Goal: Contribute content: Contribute content

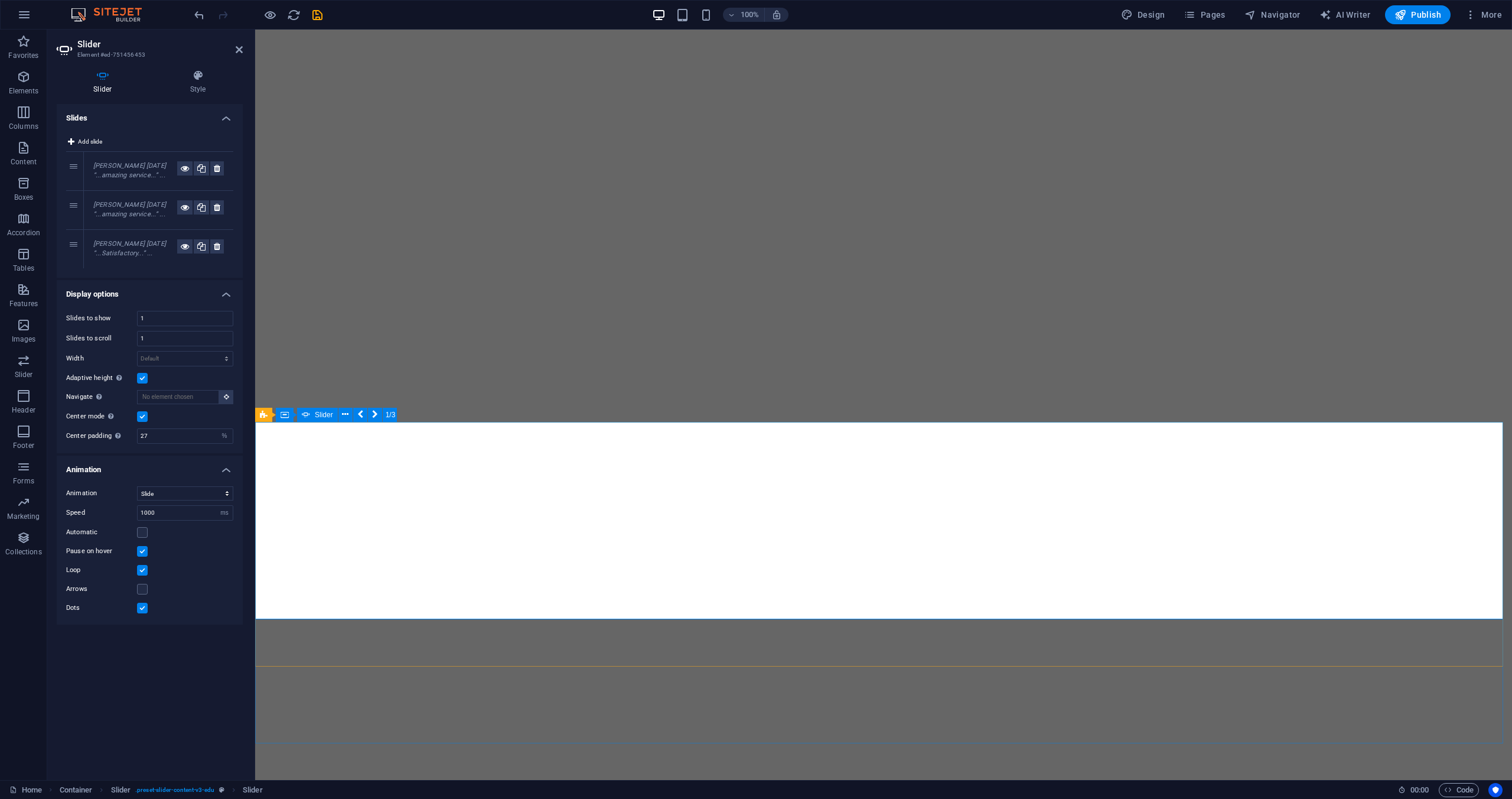
select select "%"
select select "ms"
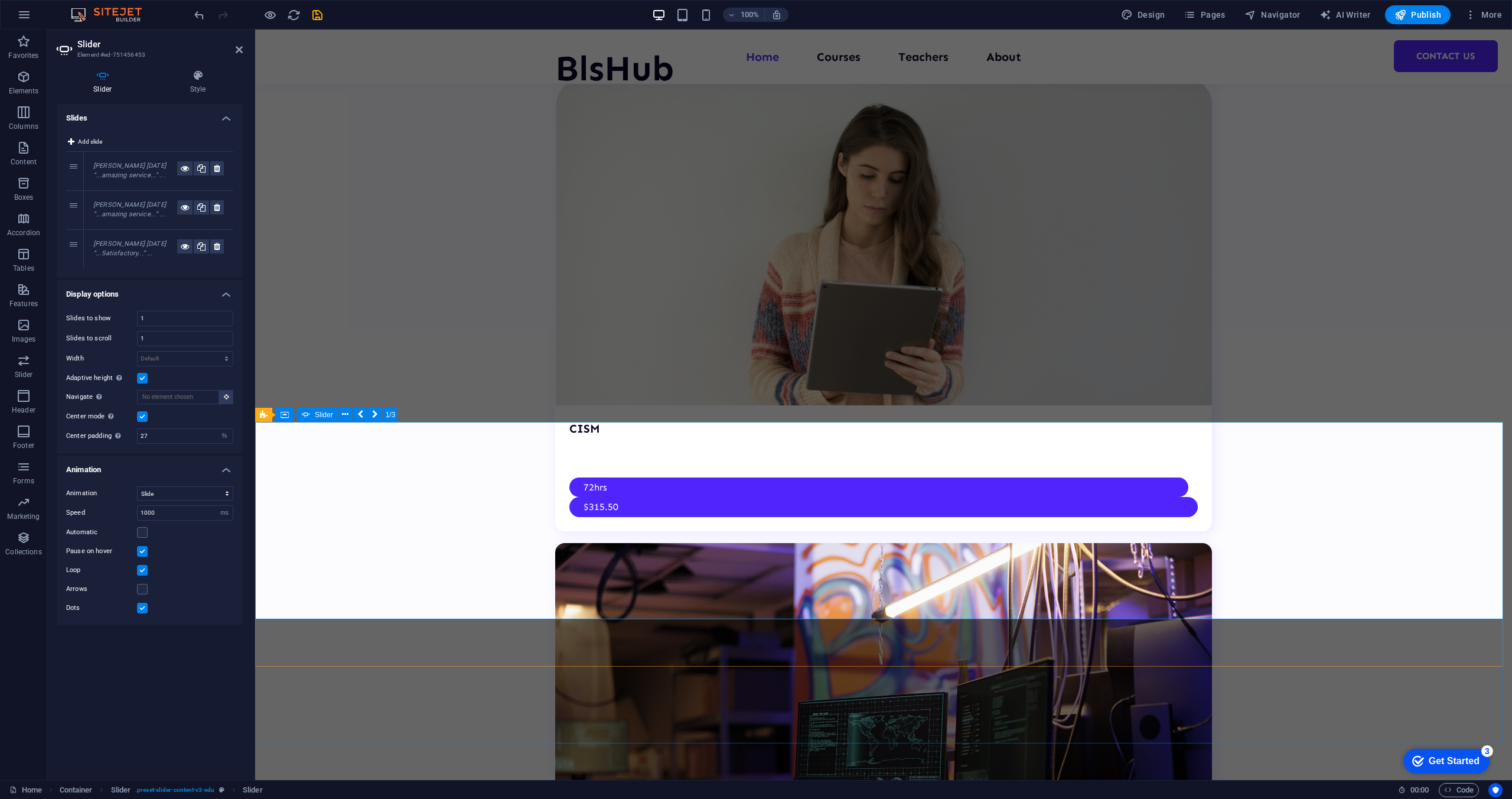
click at [239, 47] on icon at bounding box center [239, 50] width 7 height 10
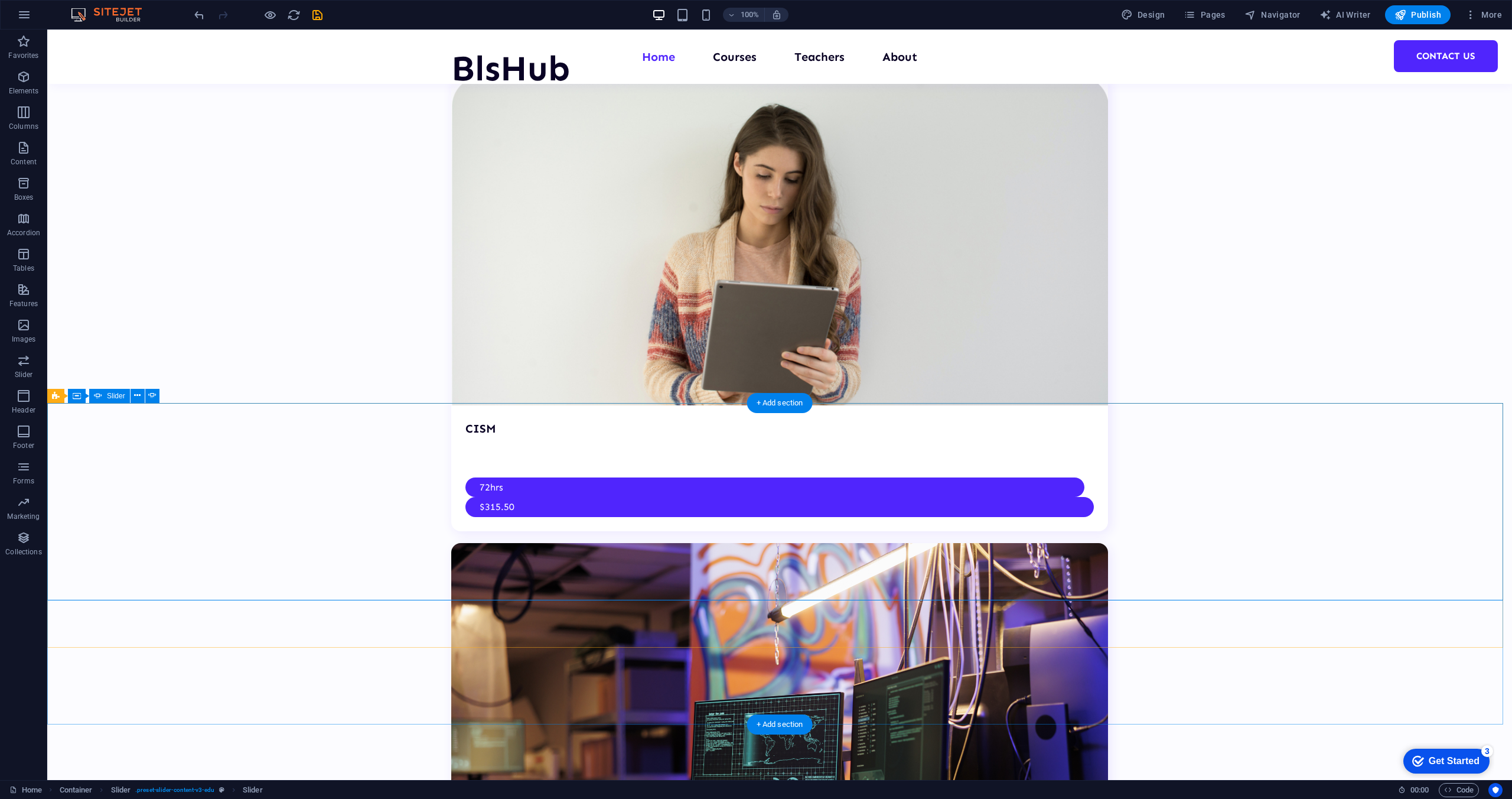
select select "%"
select select "ms"
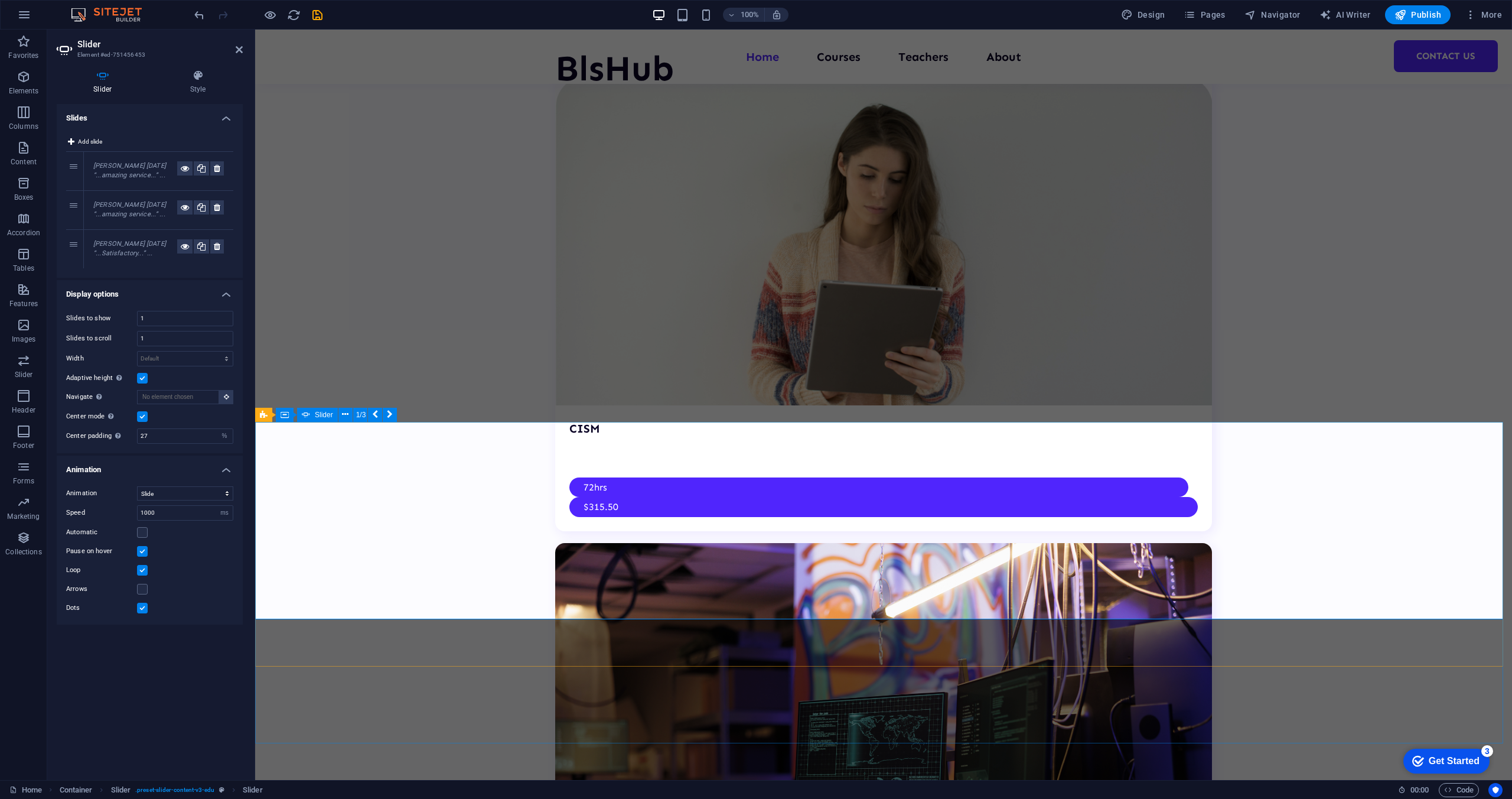
click at [236, 49] on icon at bounding box center [239, 50] width 7 height 10
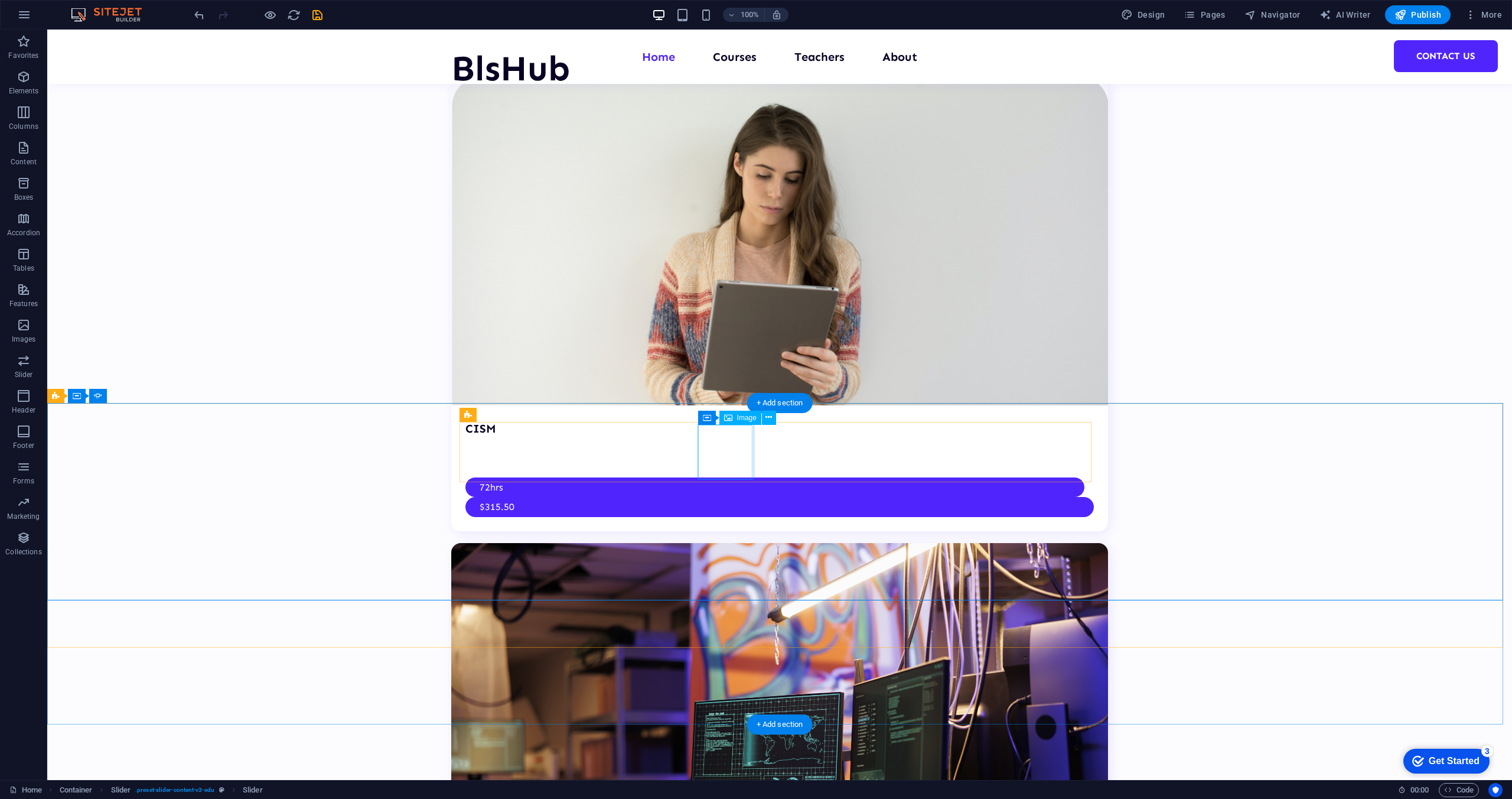
select select "%"
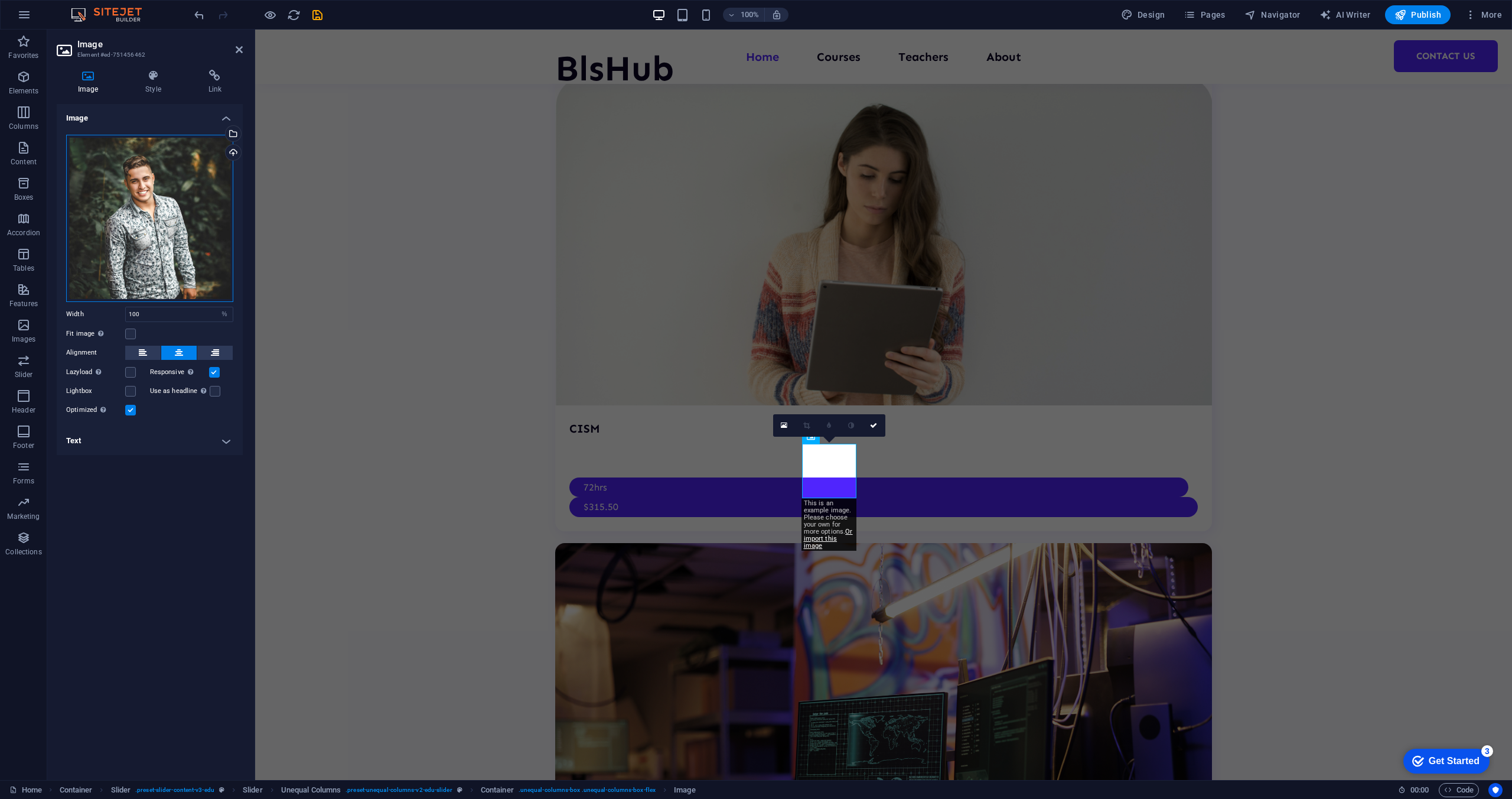
click at [169, 219] on div "Drag files here, click to choose files or select files from Files or our free s…" at bounding box center [150, 219] width 167 height 167
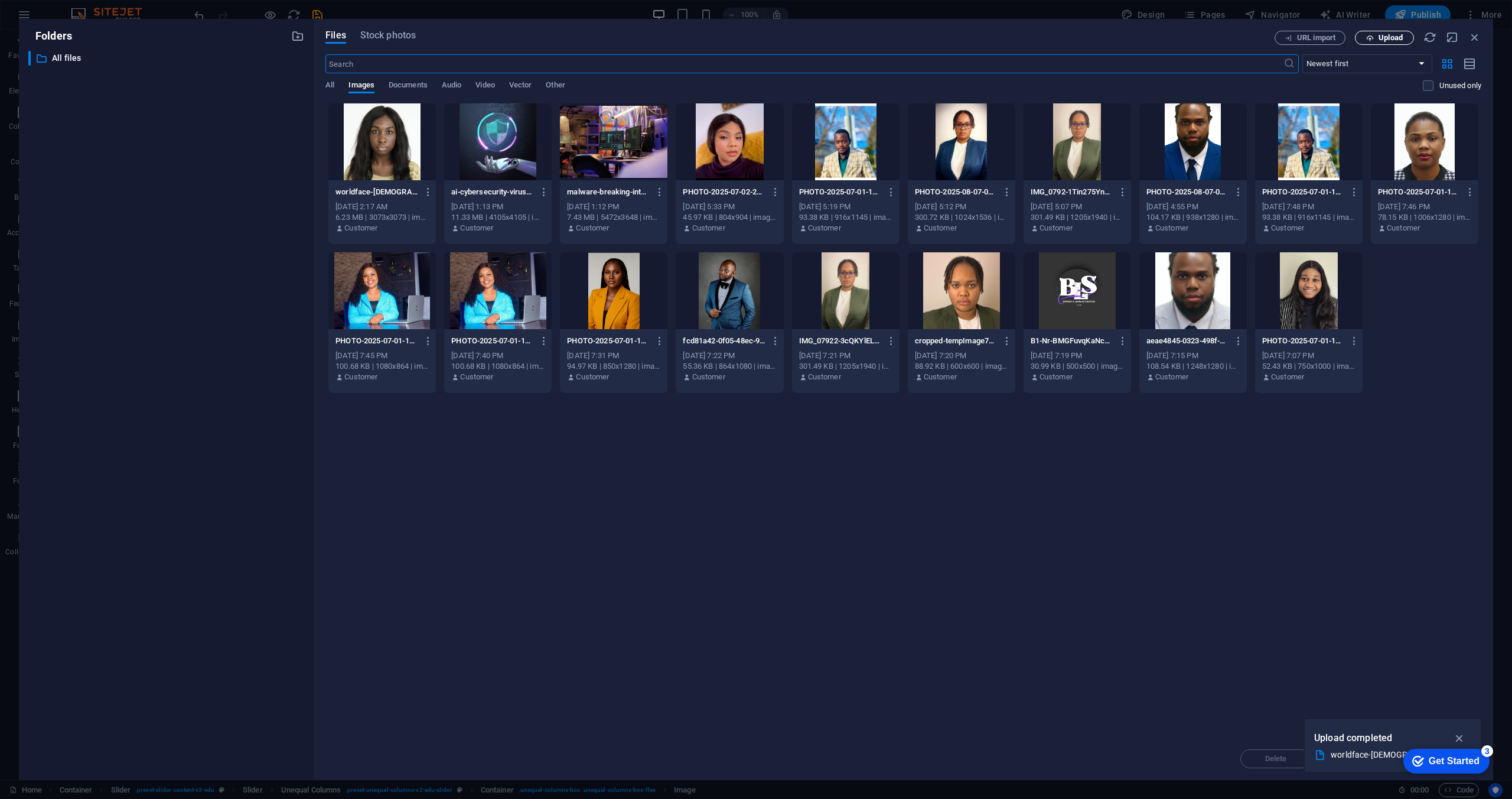
click at [1384, 37] on span "Upload" at bounding box center [1391, 38] width 25 height 7
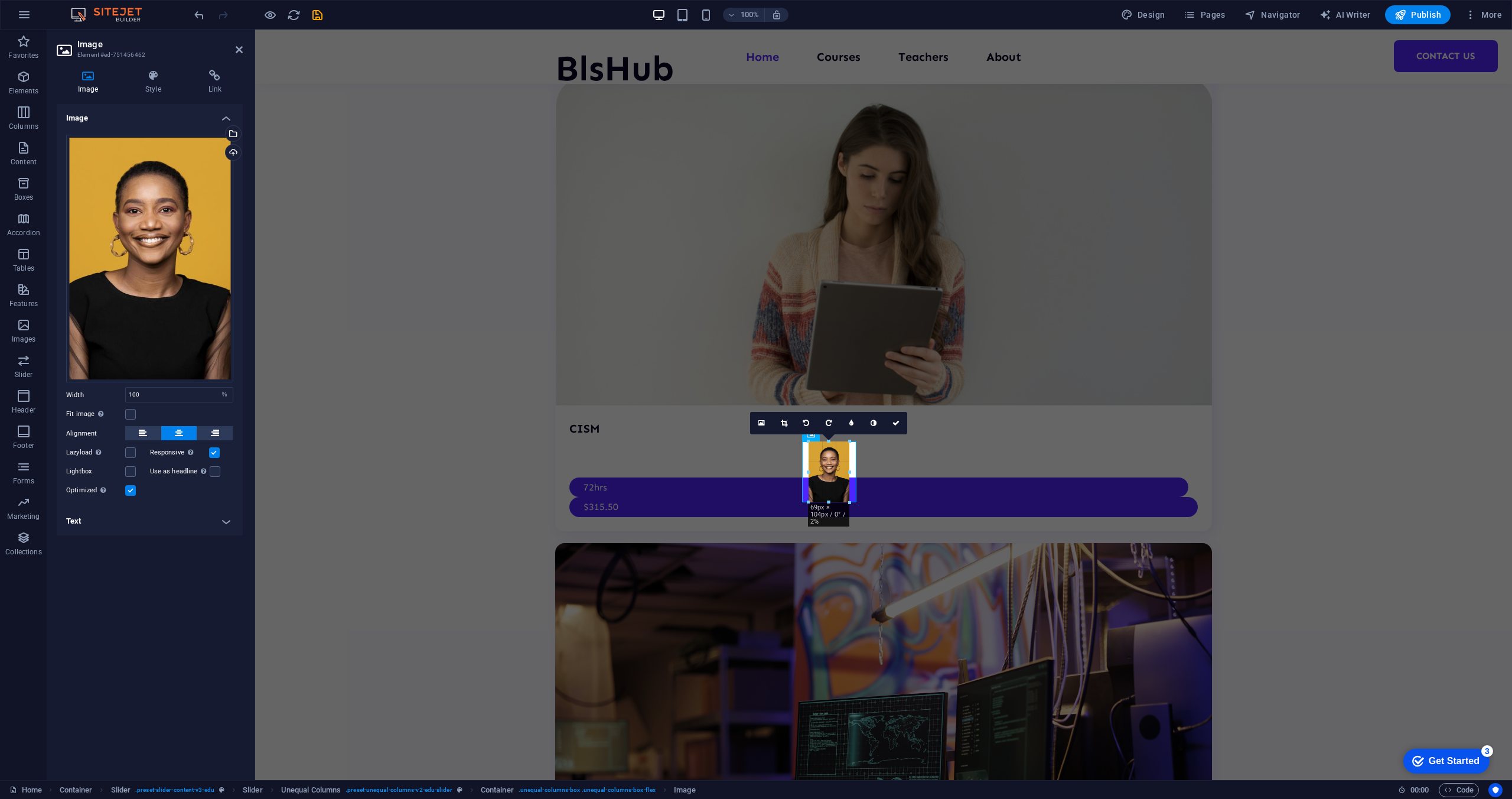
drag, startPoint x: 830, startPoint y: 522, endPoint x: 830, endPoint y: 500, distance: 22.0
type input "68"
select select "px"
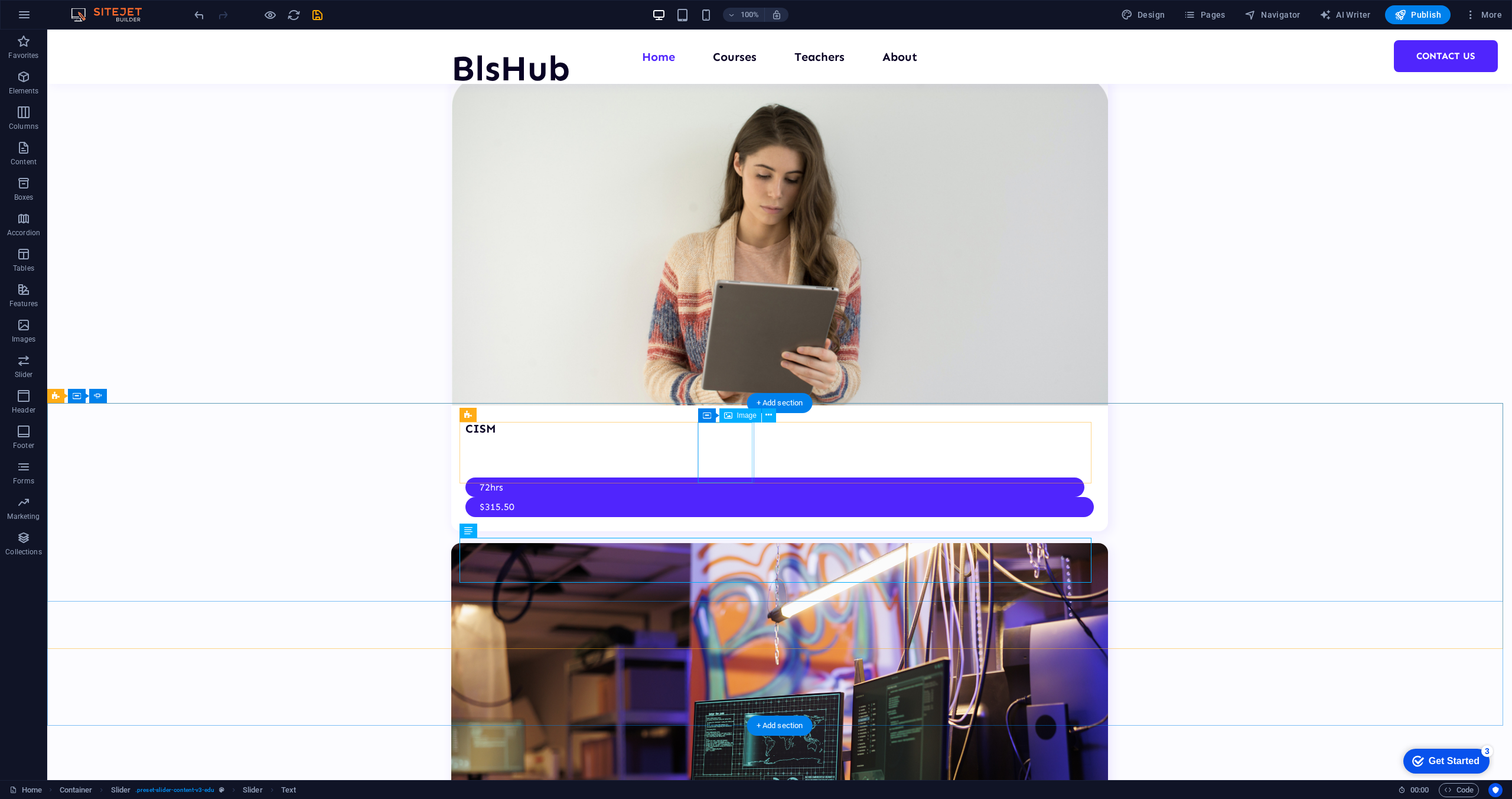
select select "px"
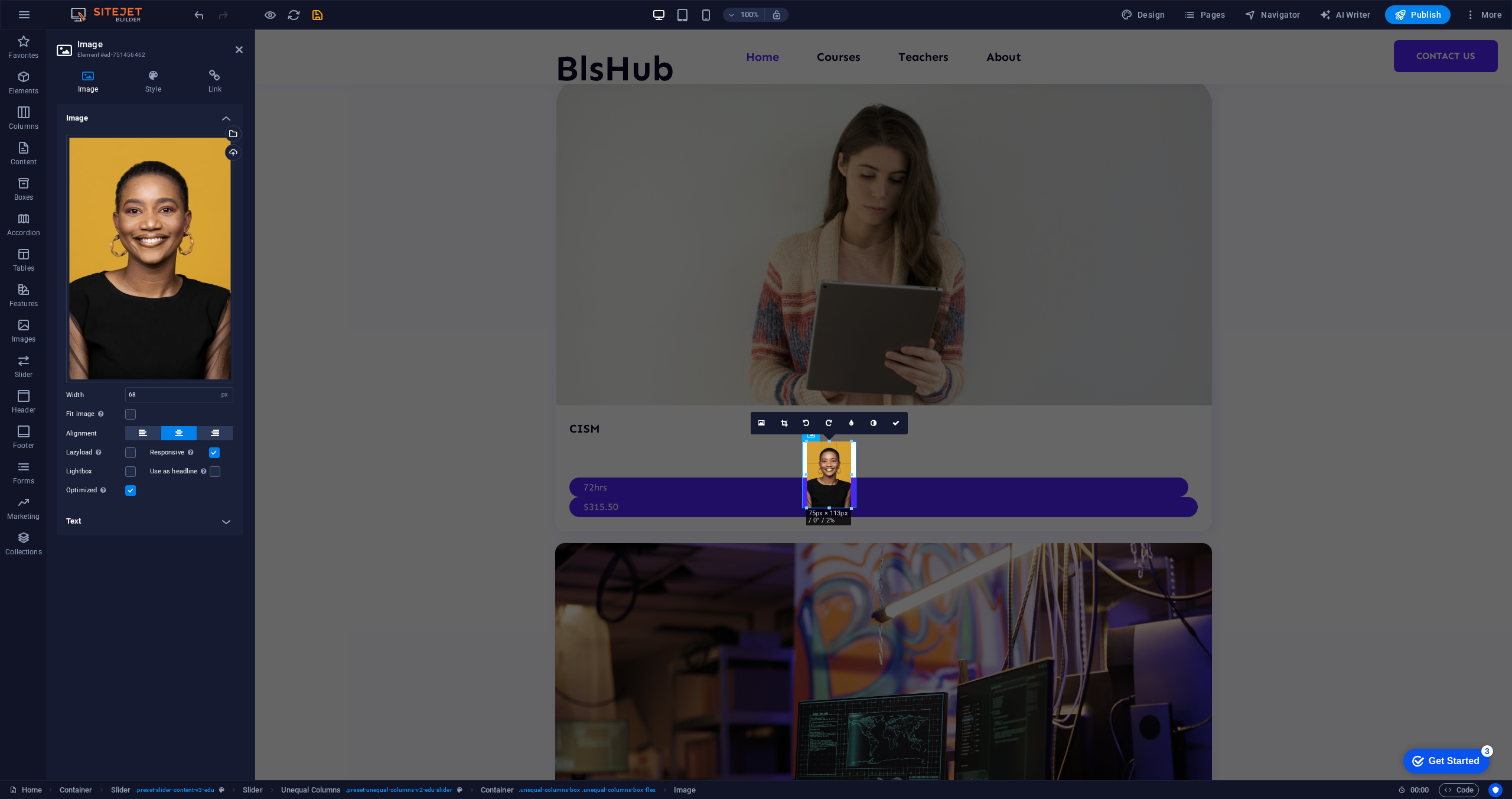
drag, startPoint x: 810, startPoint y: 472, endPoint x: 803, endPoint y: 474, distance: 7.3
type input "75"
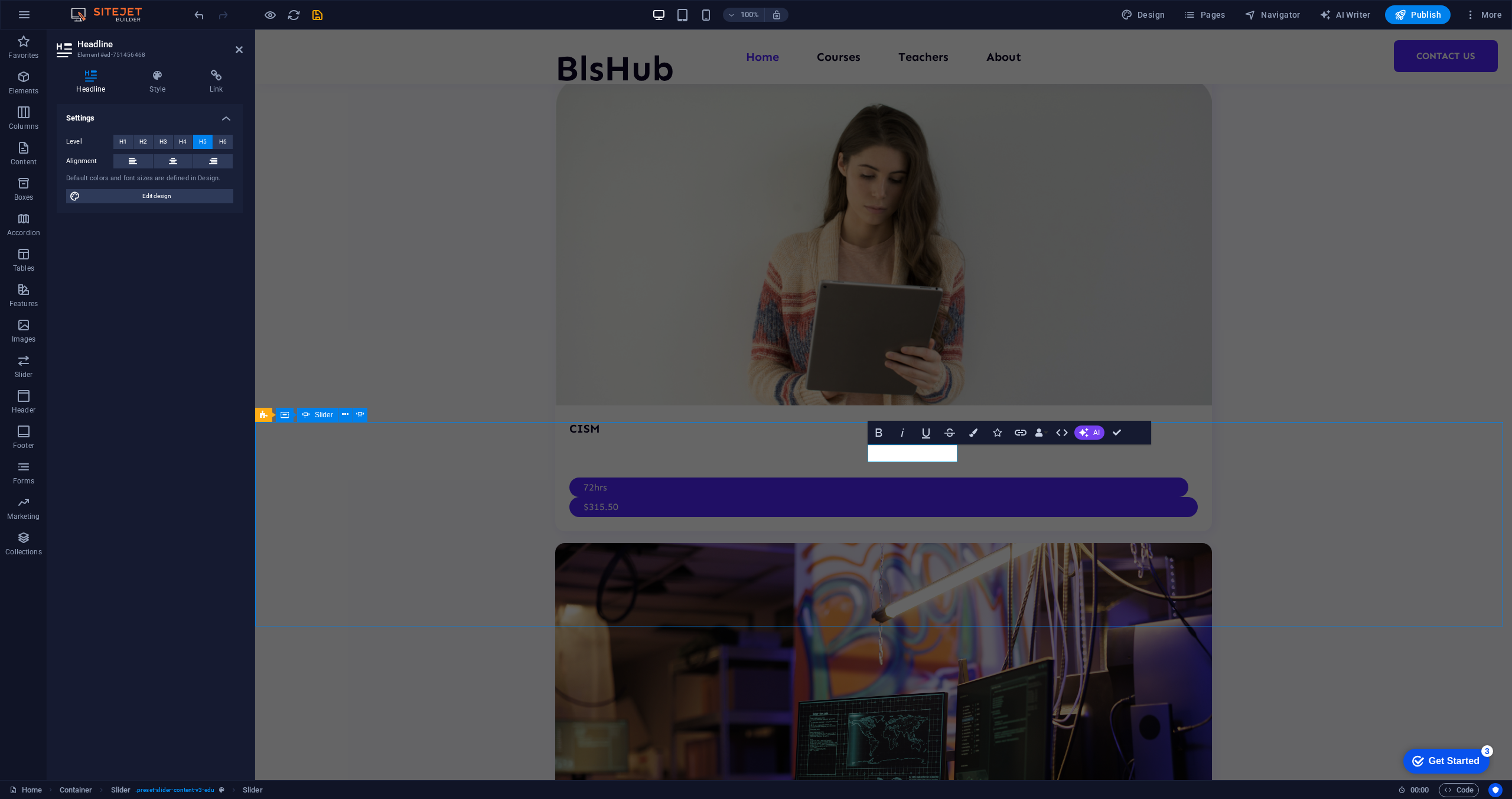
select select "%"
select select "ms"
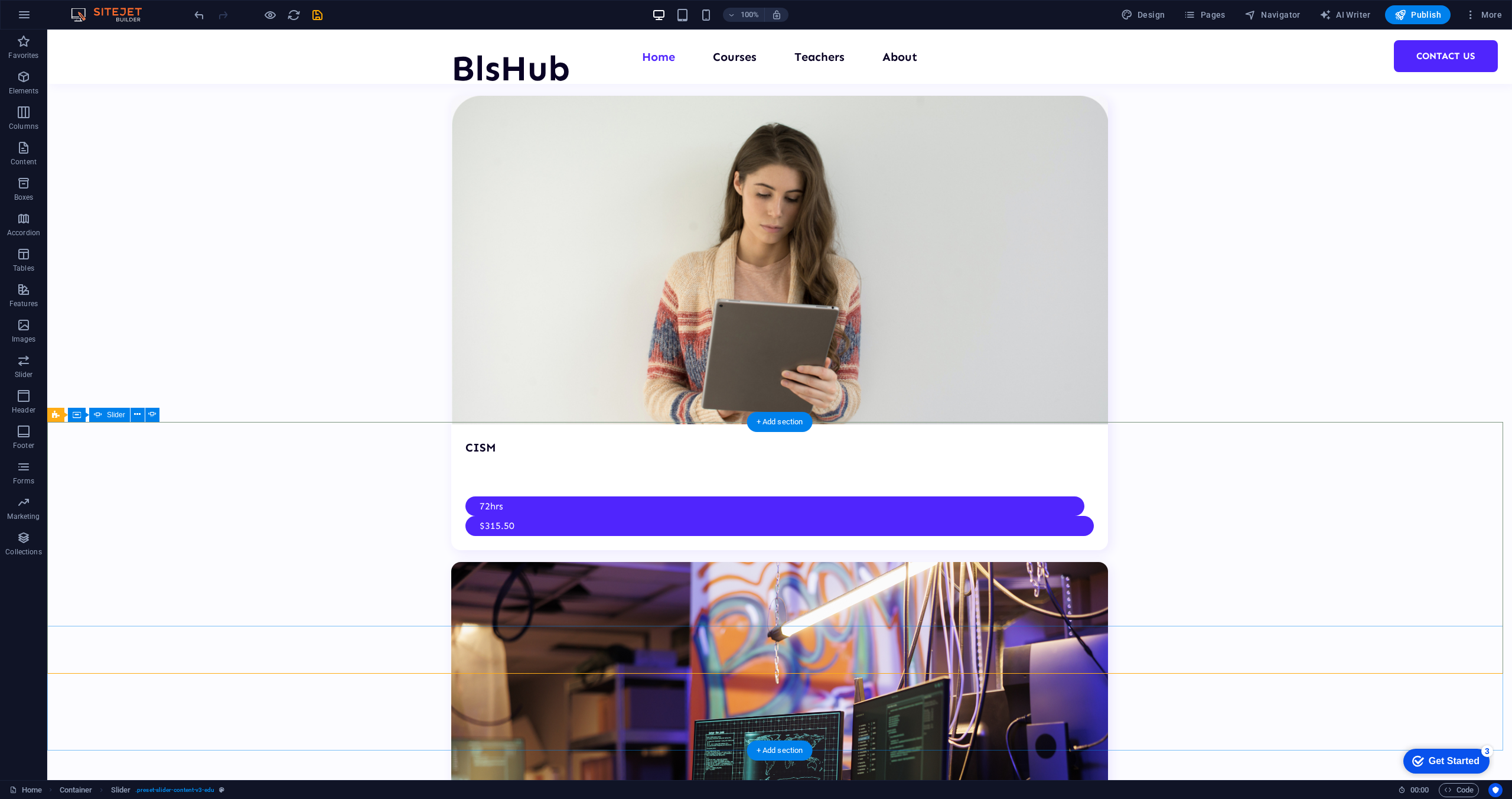
select select "%"
select select "ms"
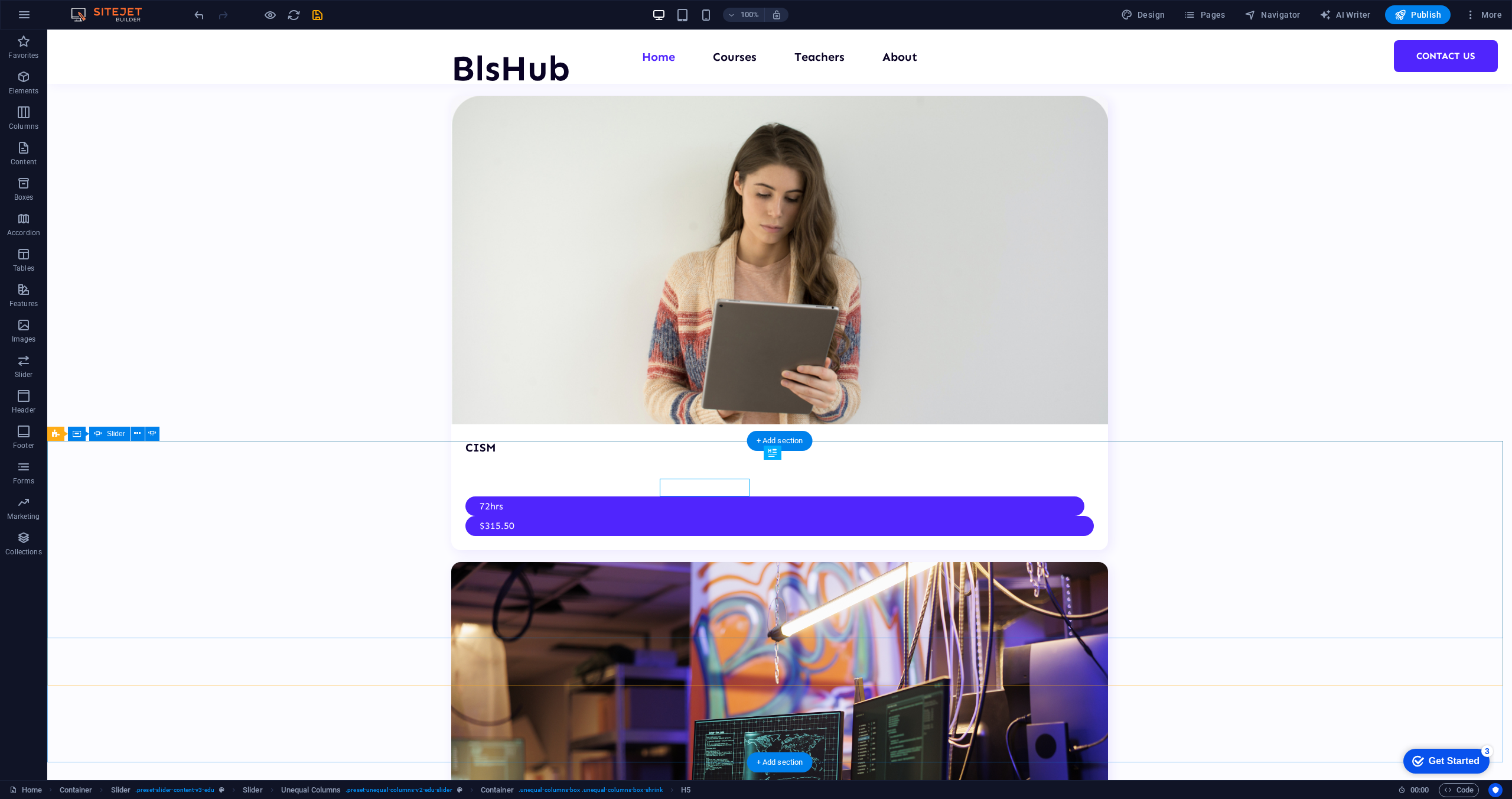
scroll to position [3013, 0]
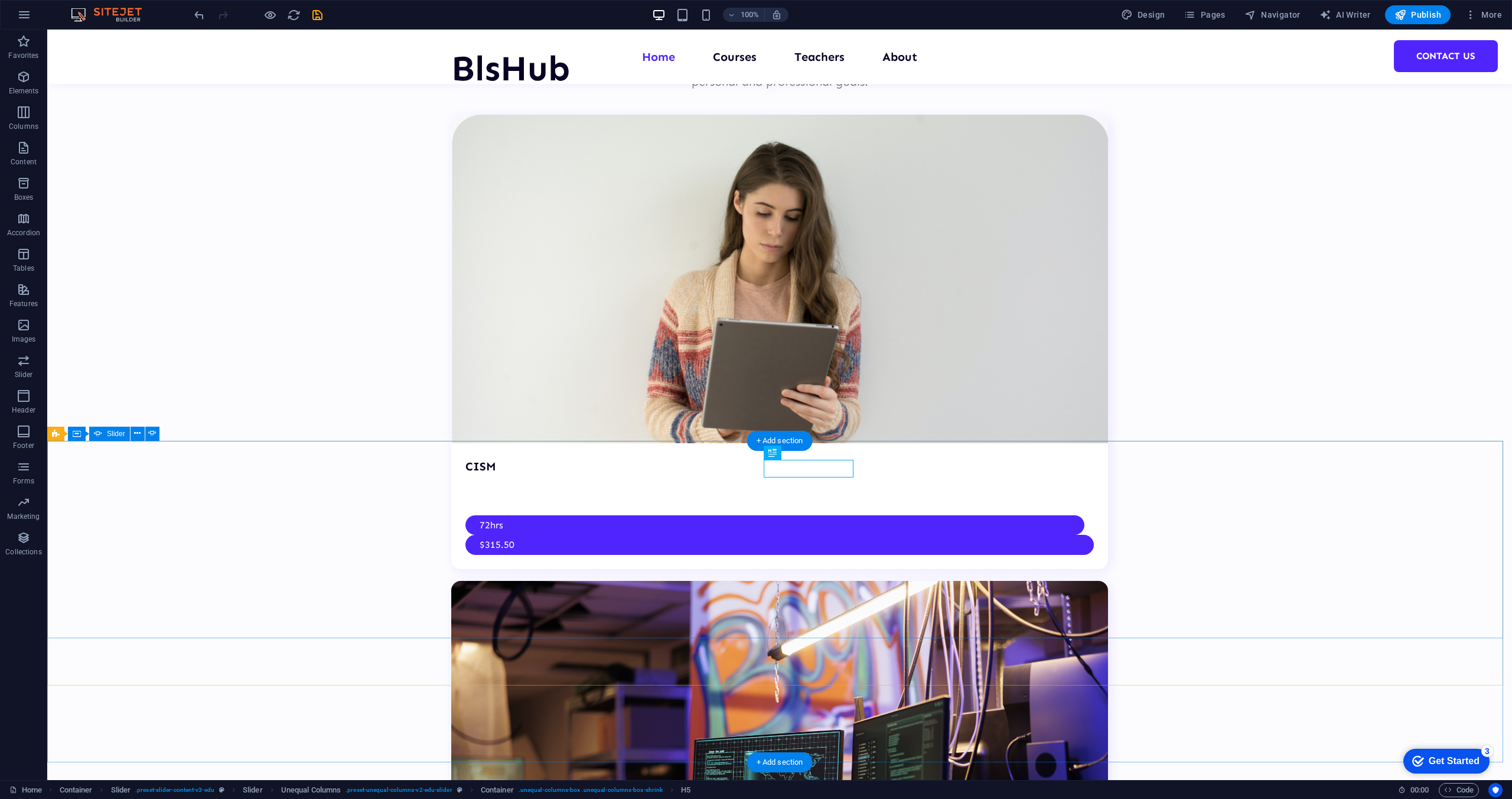
select select "%"
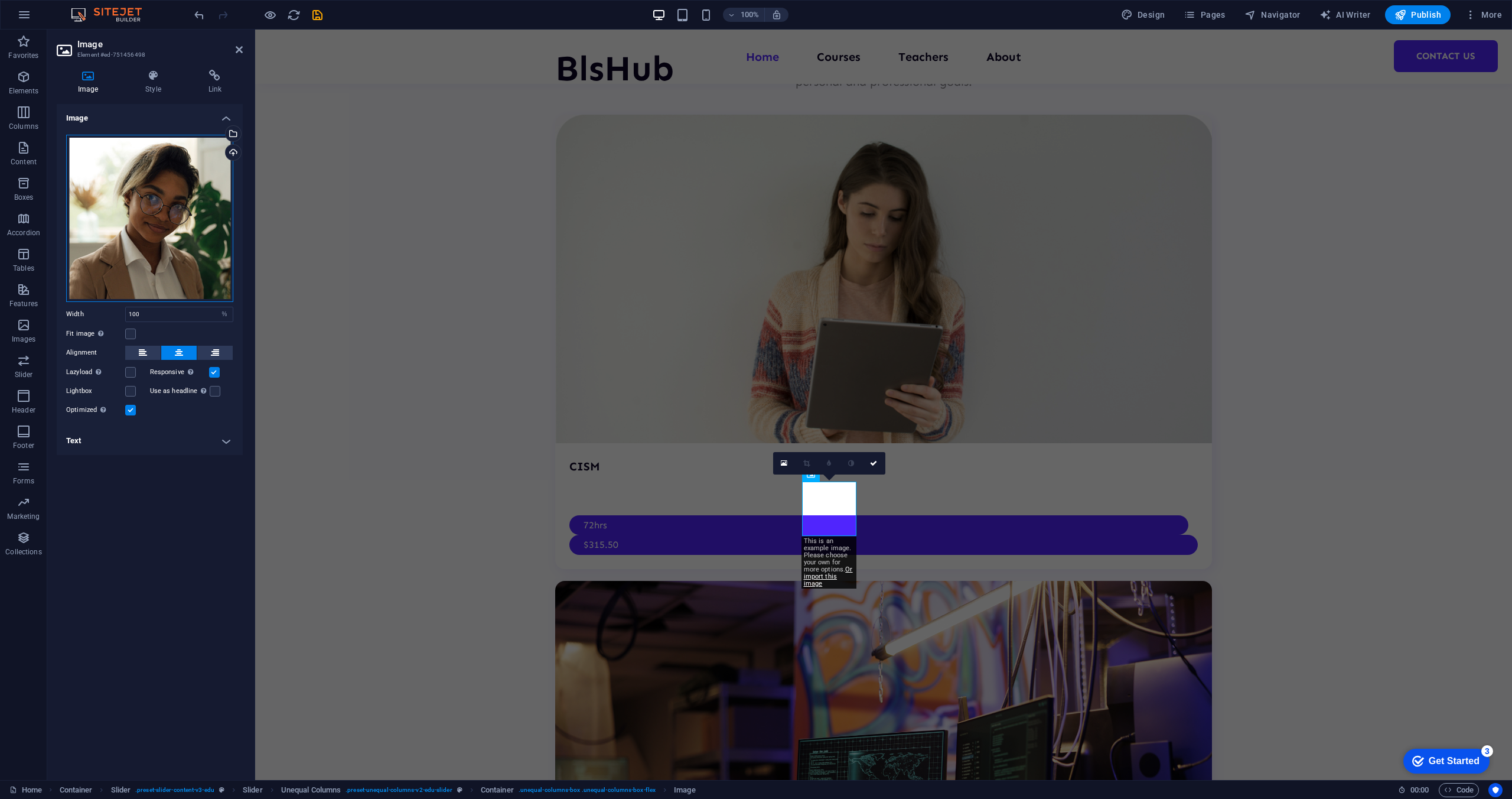
click at [164, 218] on div "Drag files here, click to choose files or select files from Files or our free s…" at bounding box center [150, 219] width 167 height 167
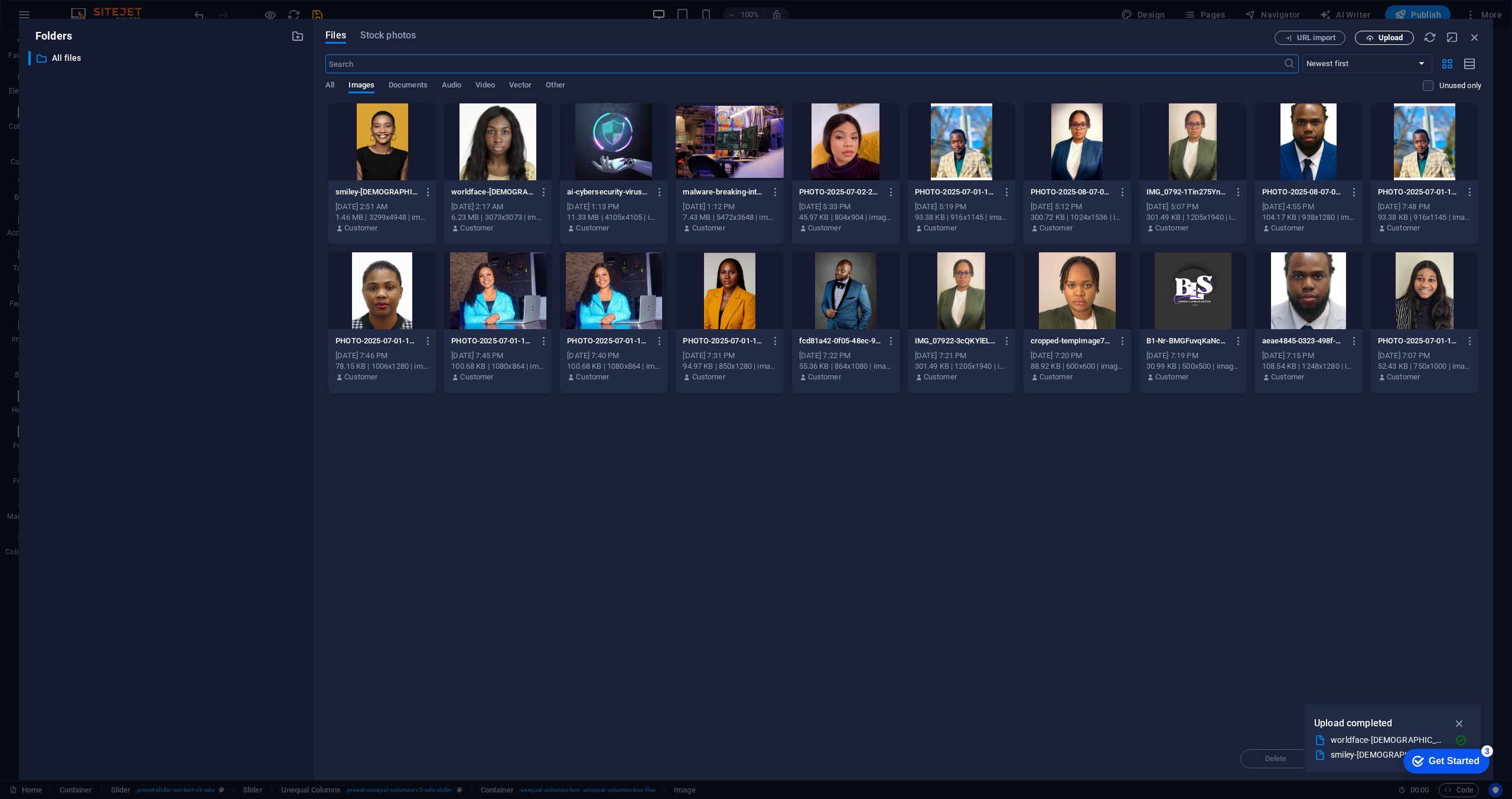
click at [1388, 43] on button "Upload" at bounding box center [1384, 38] width 59 height 14
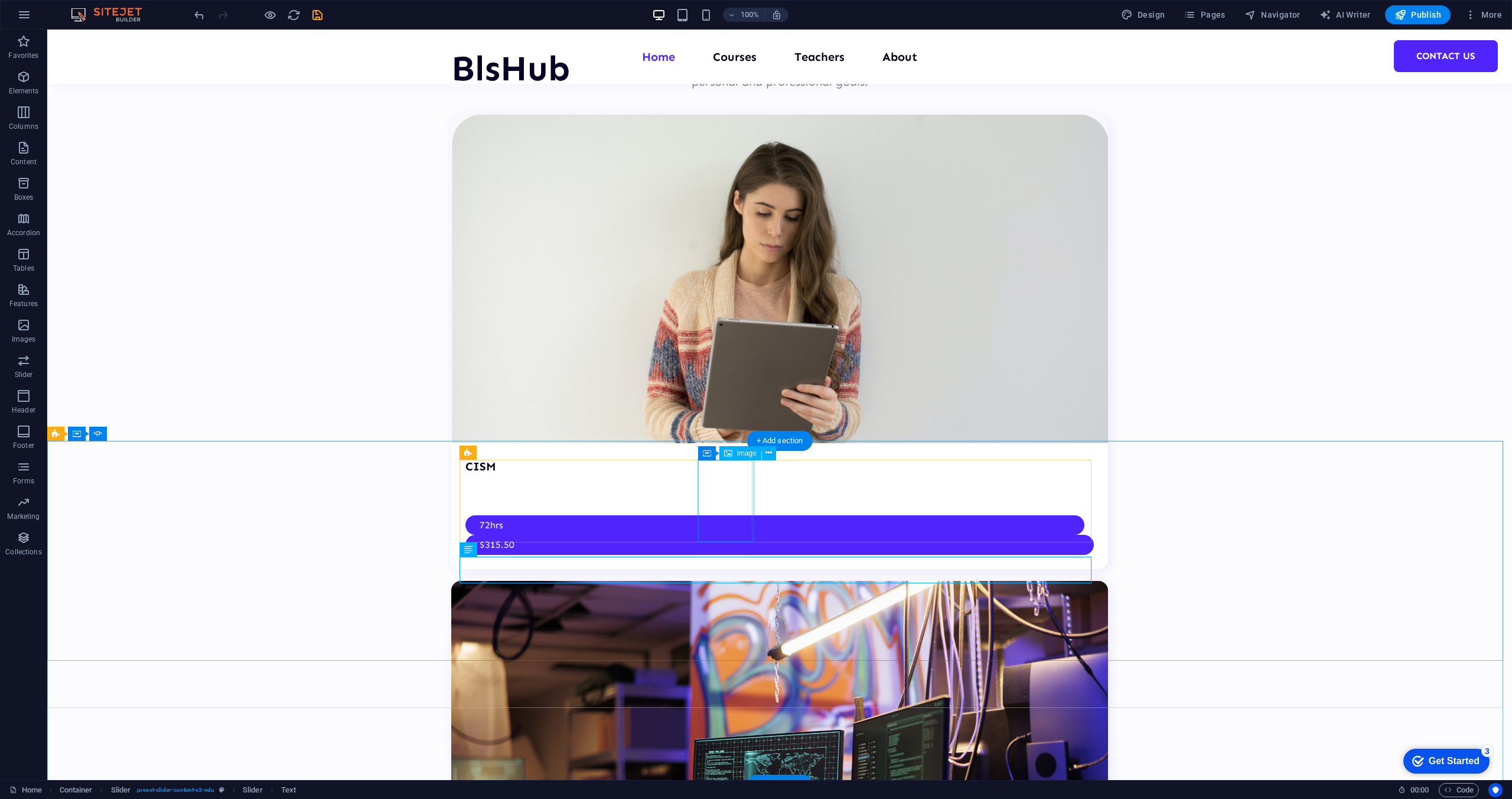
select select "%"
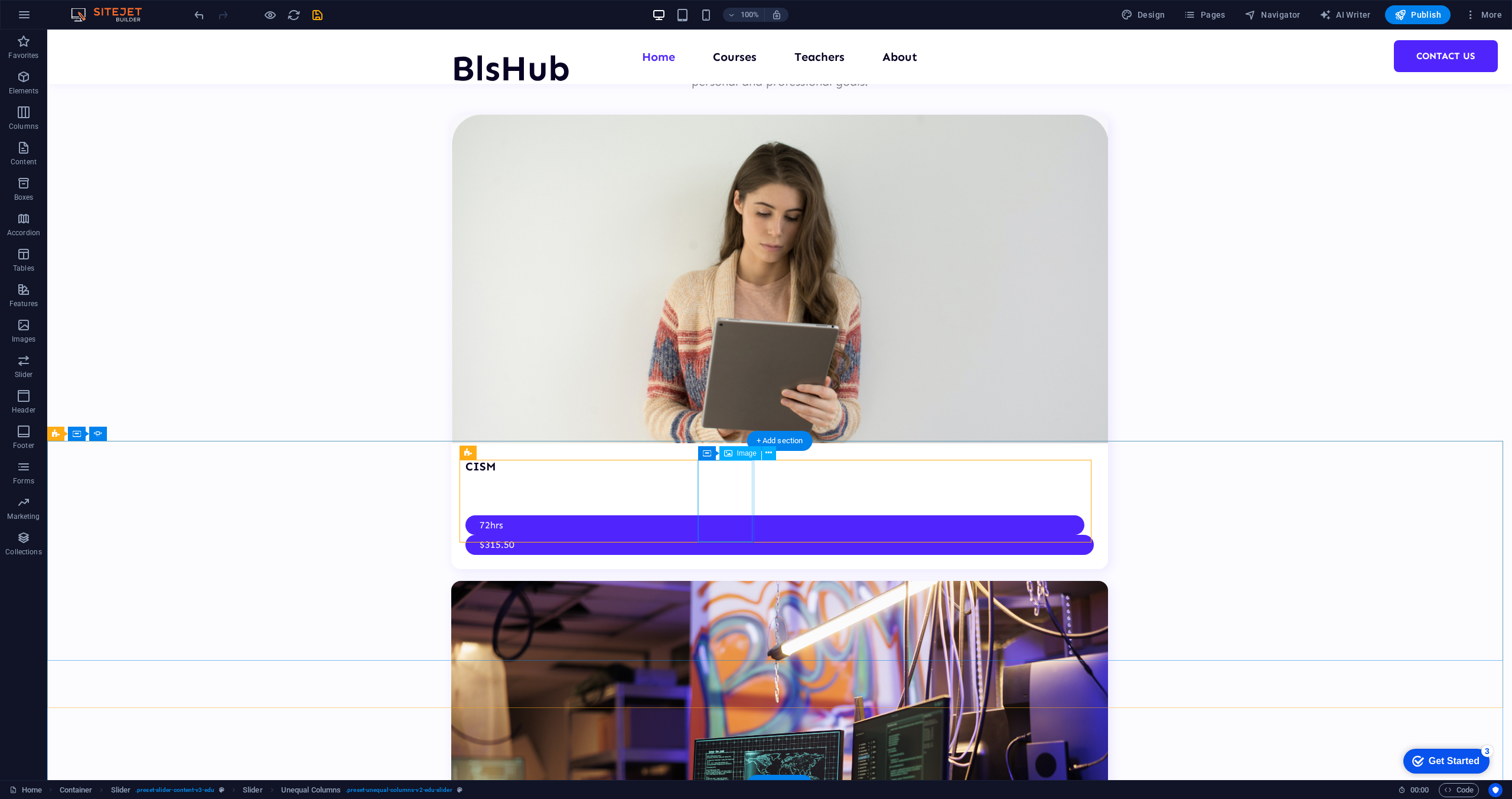
select select "%"
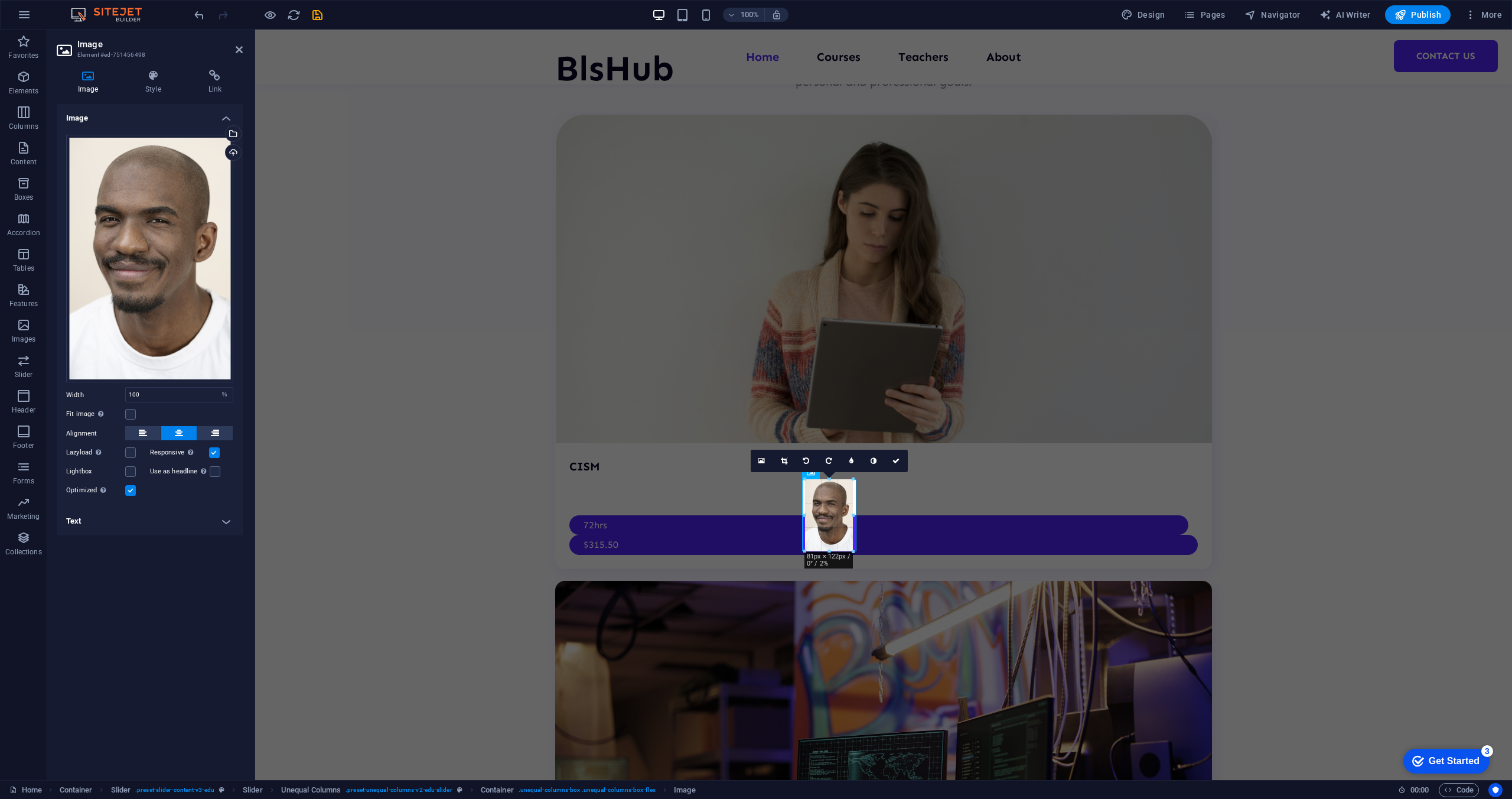
drag, startPoint x: 830, startPoint y: 560, endPoint x: 830, endPoint y: 550, distance: 10.0
type input "81"
select select "px"
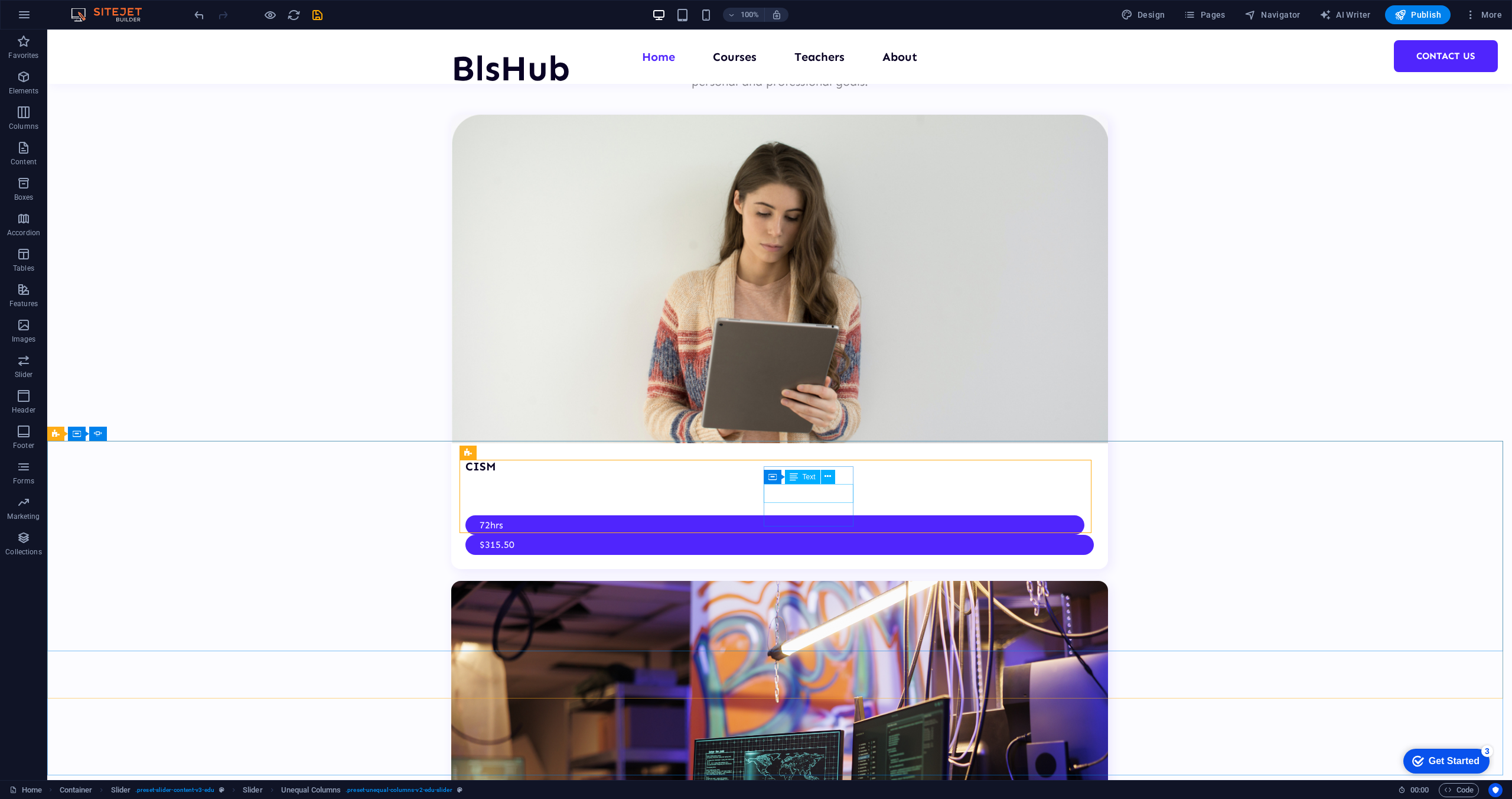
click at [842, 481] on div "Container Text" at bounding box center [803, 477] width 79 height 15
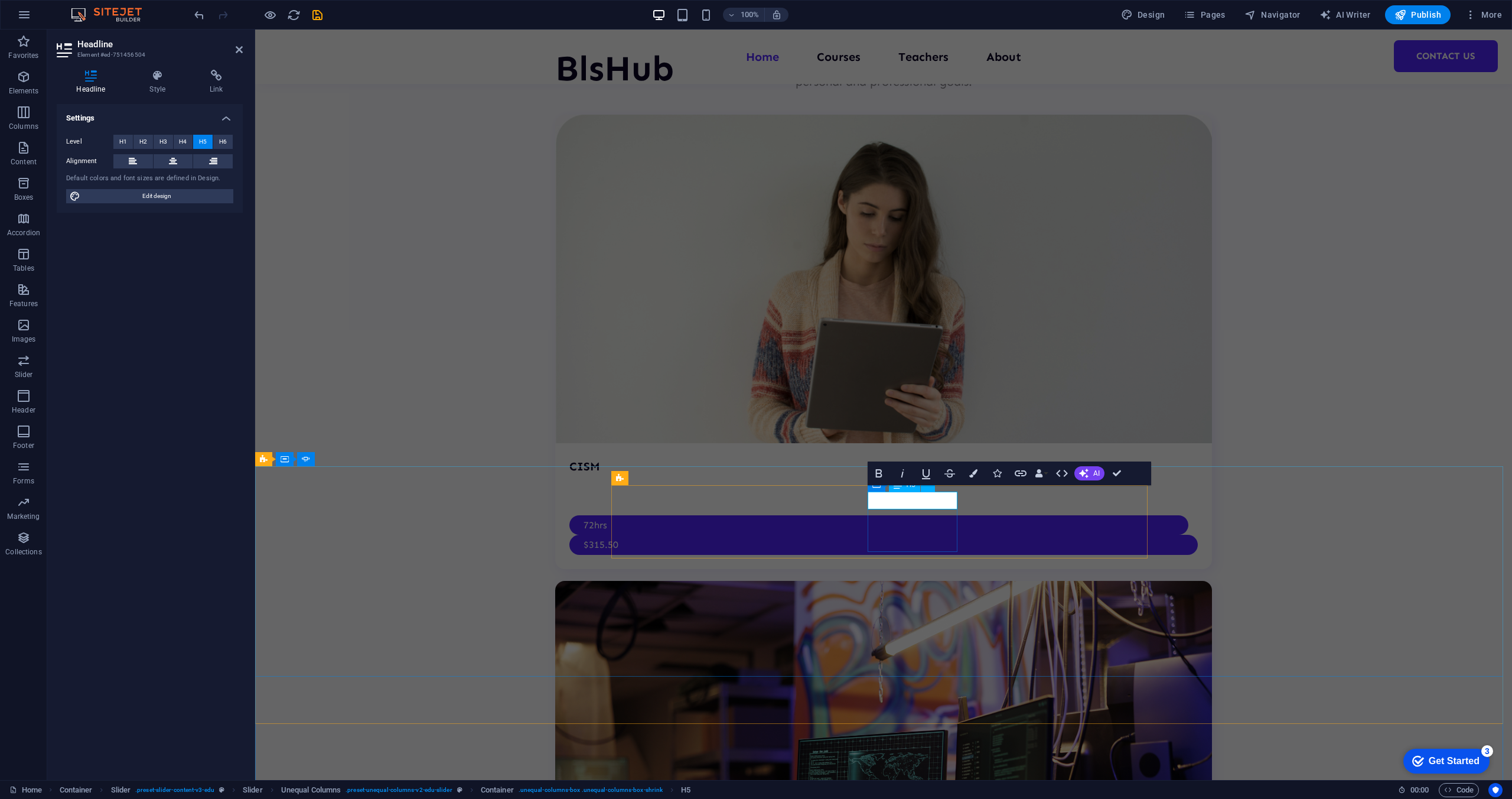
scroll to position [3007, 0]
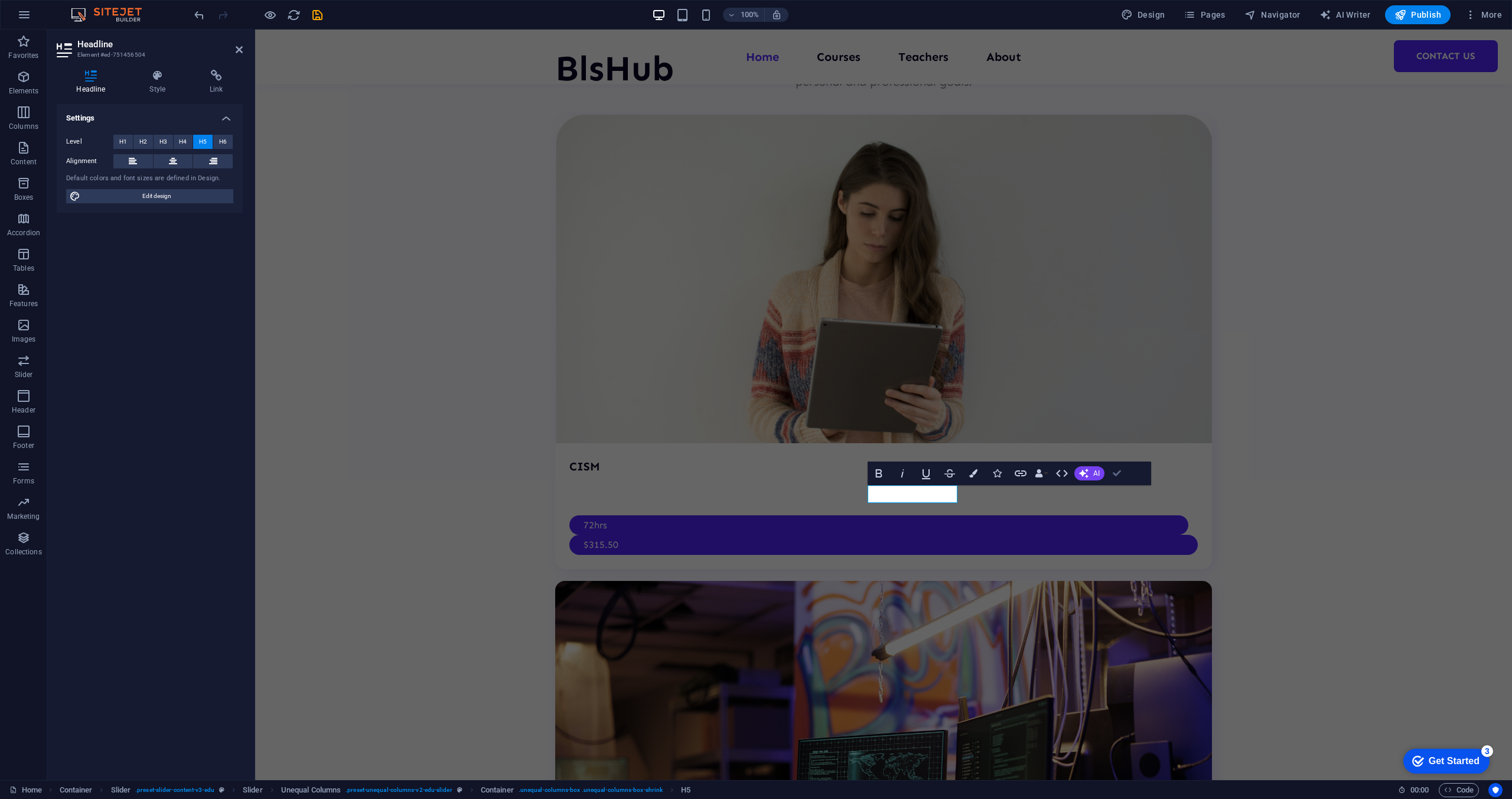
scroll to position [2995, 0]
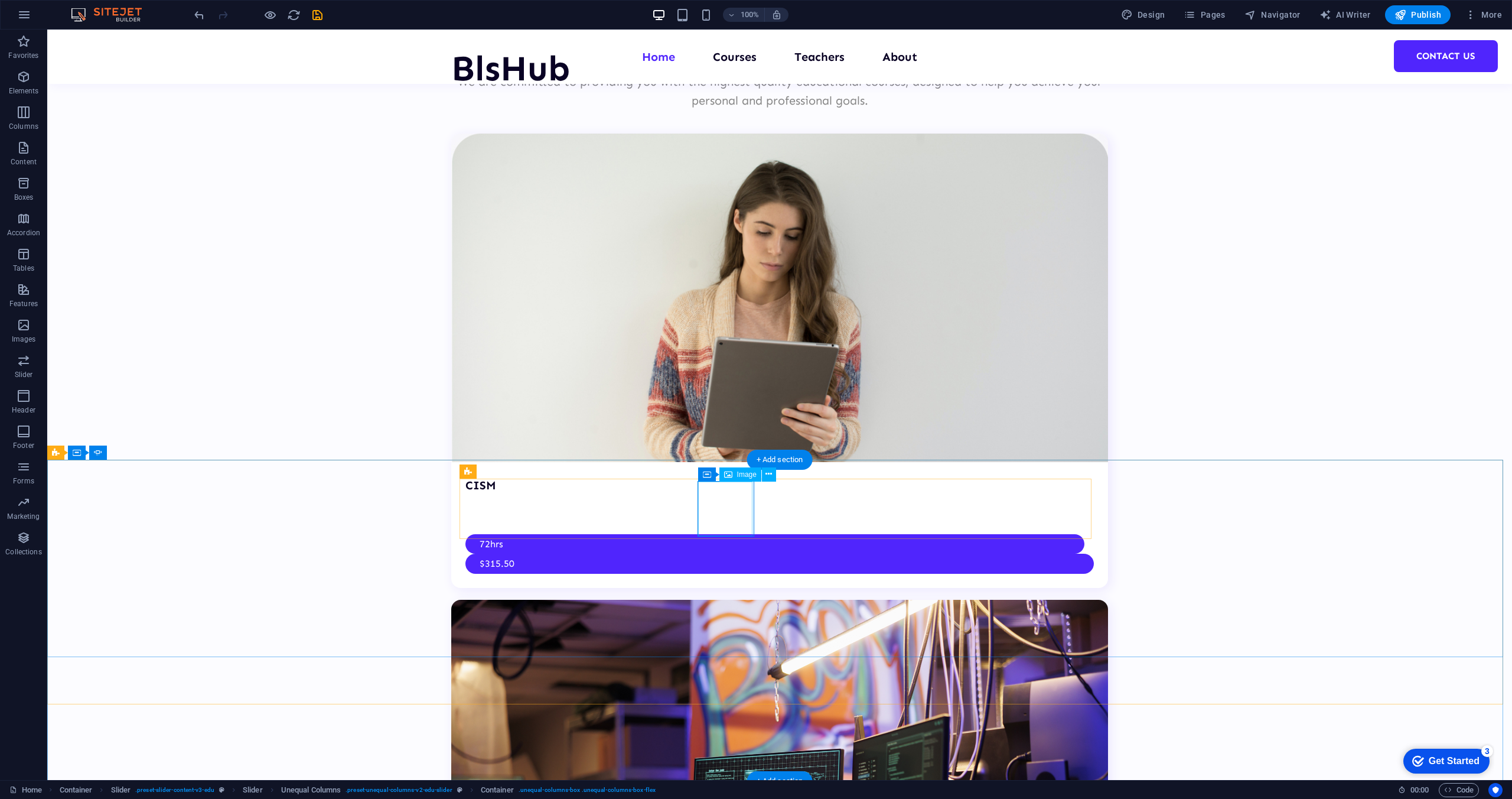
select select "%"
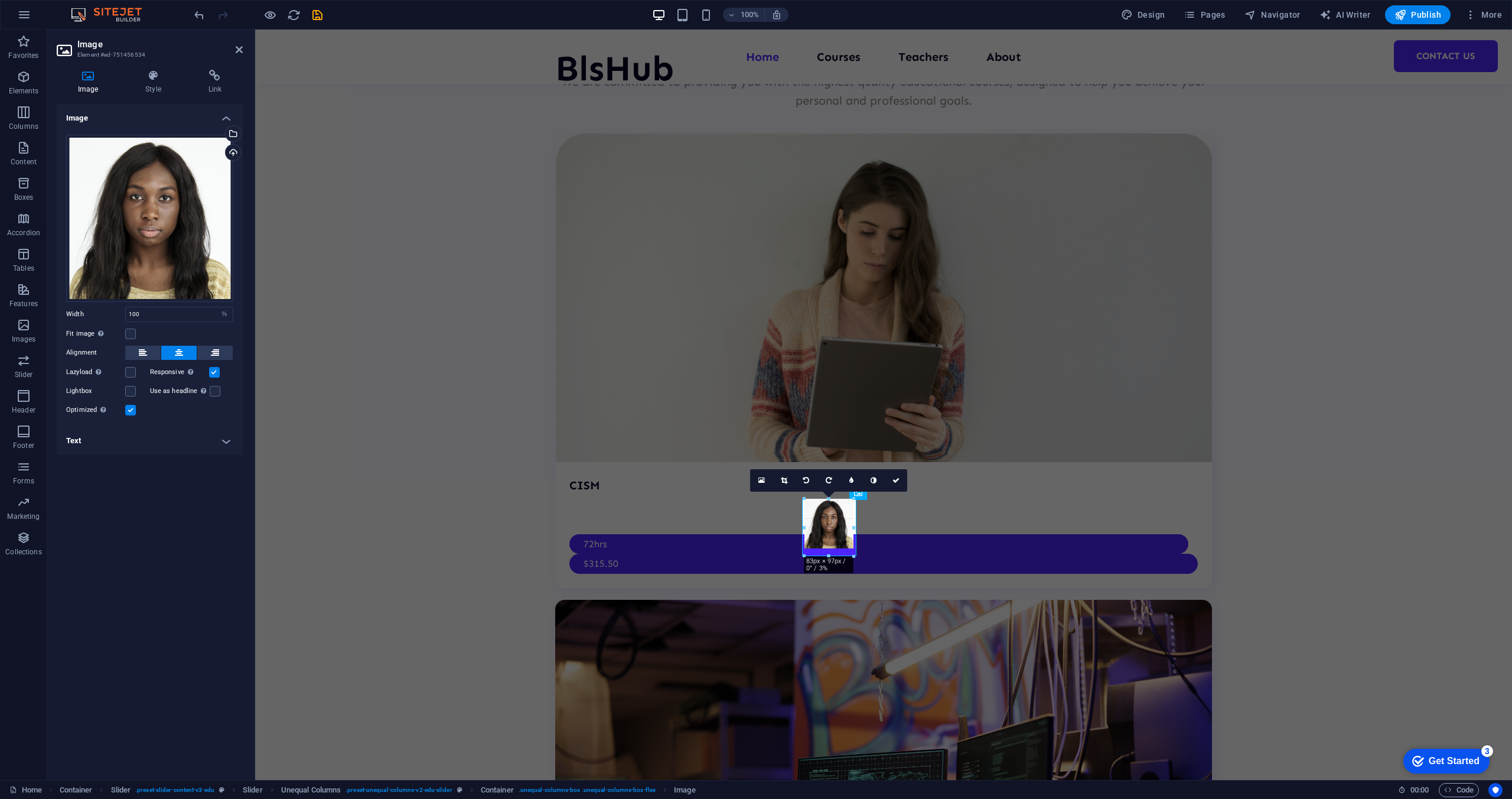
type input "83"
select select "px"
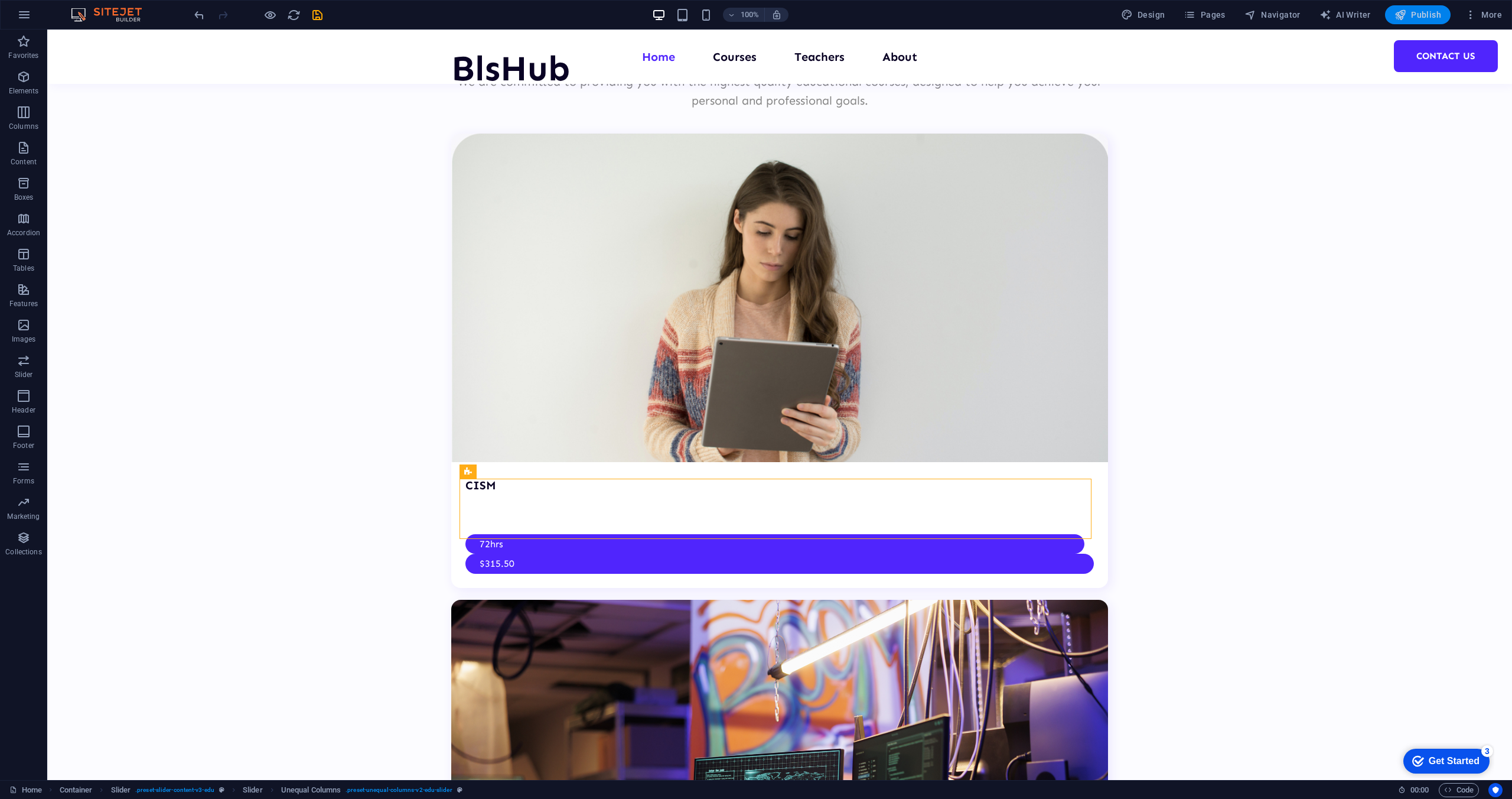
click at [1419, 20] on span "Publish" at bounding box center [1418, 15] width 47 height 11
